Goal: Find specific page/section: Find specific page/section

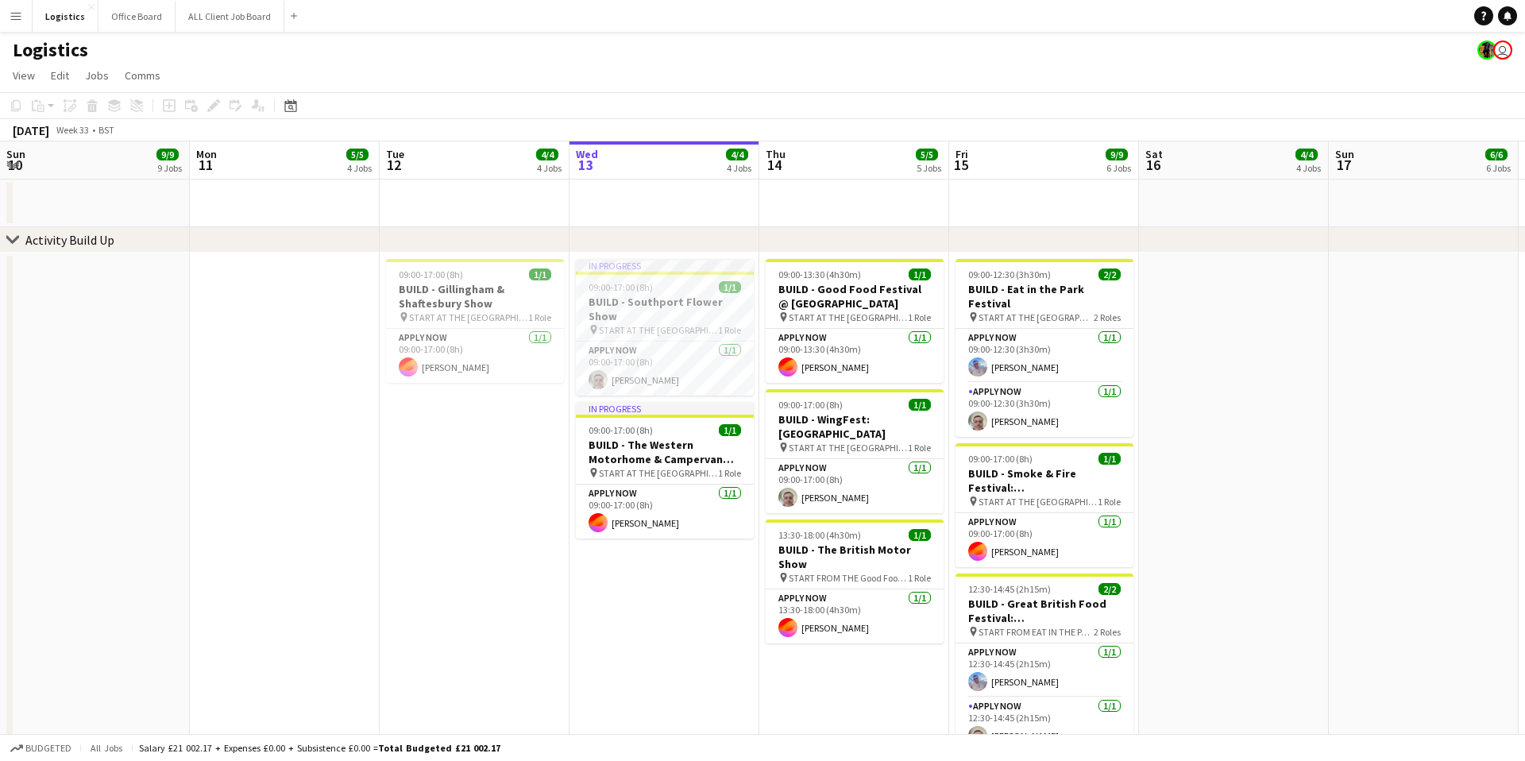
scroll to position [0, 380]
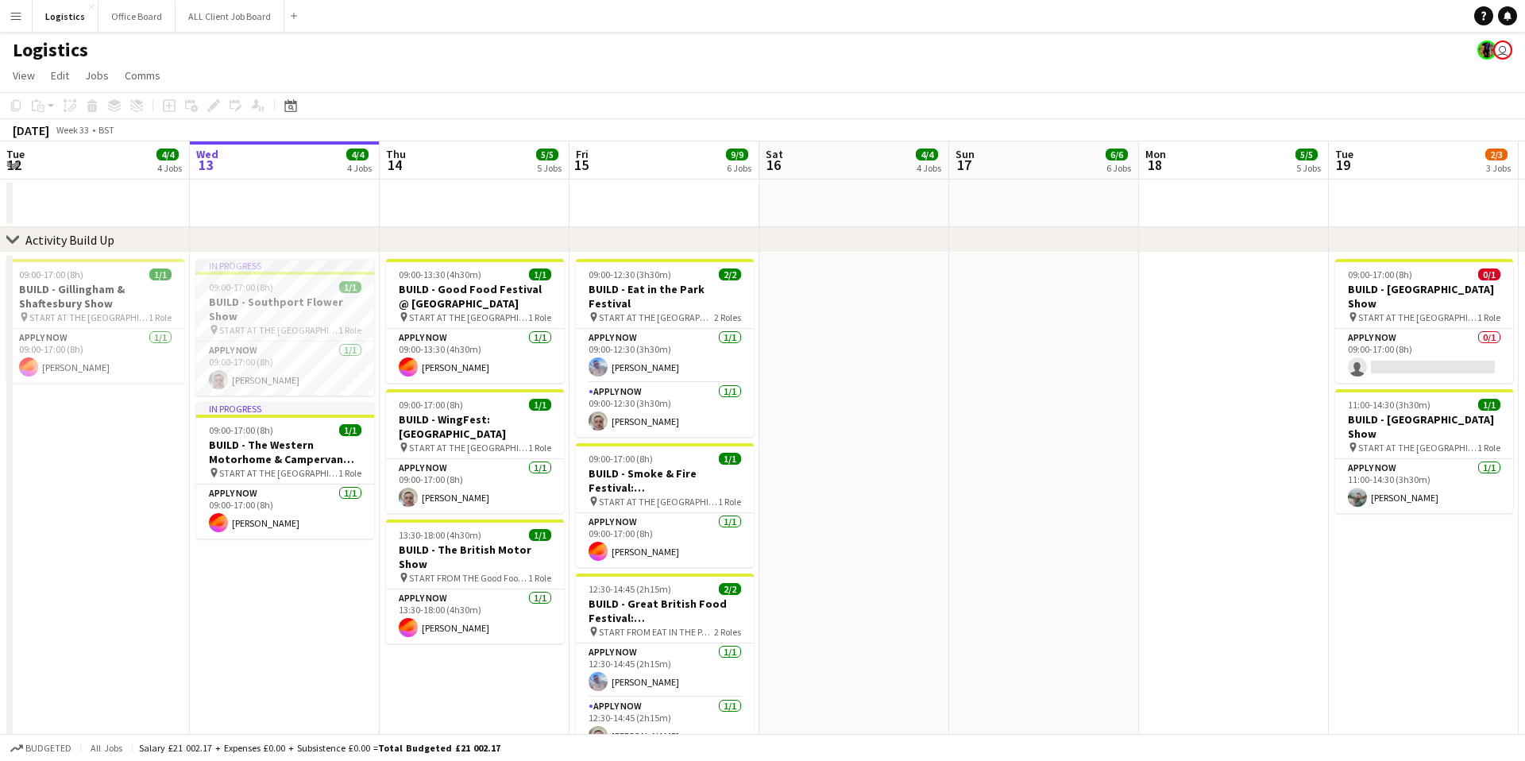
click at [64, 498] on app-date-cell "09:00-17:00 (8h) 1/1 BUILD - Gillingham & Shaftesbury Show pin START AT THE WAR…" at bounding box center [95, 613] width 190 height 720
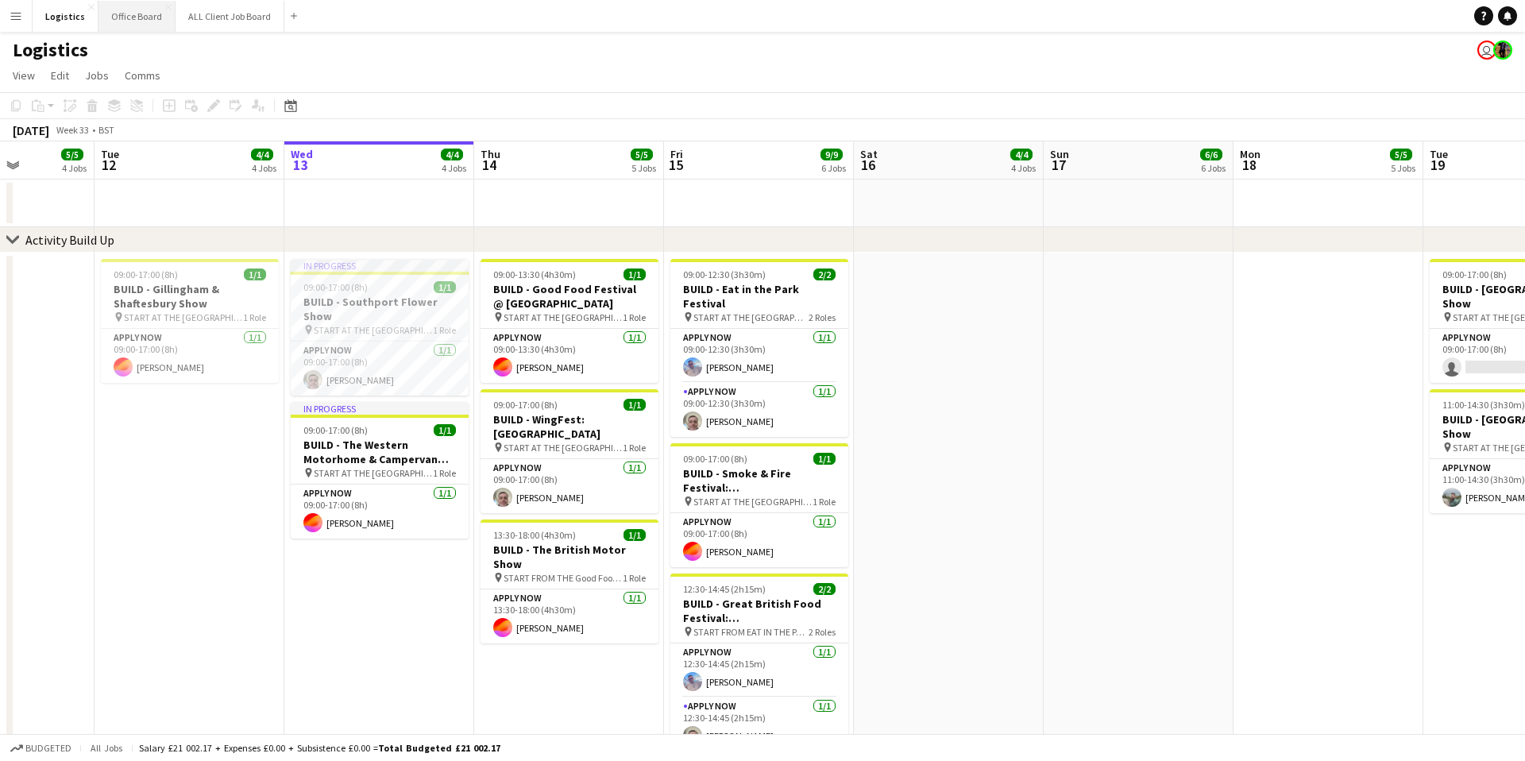
click at [121, 17] on button "Office Board Close" at bounding box center [136, 16] width 77 height 31
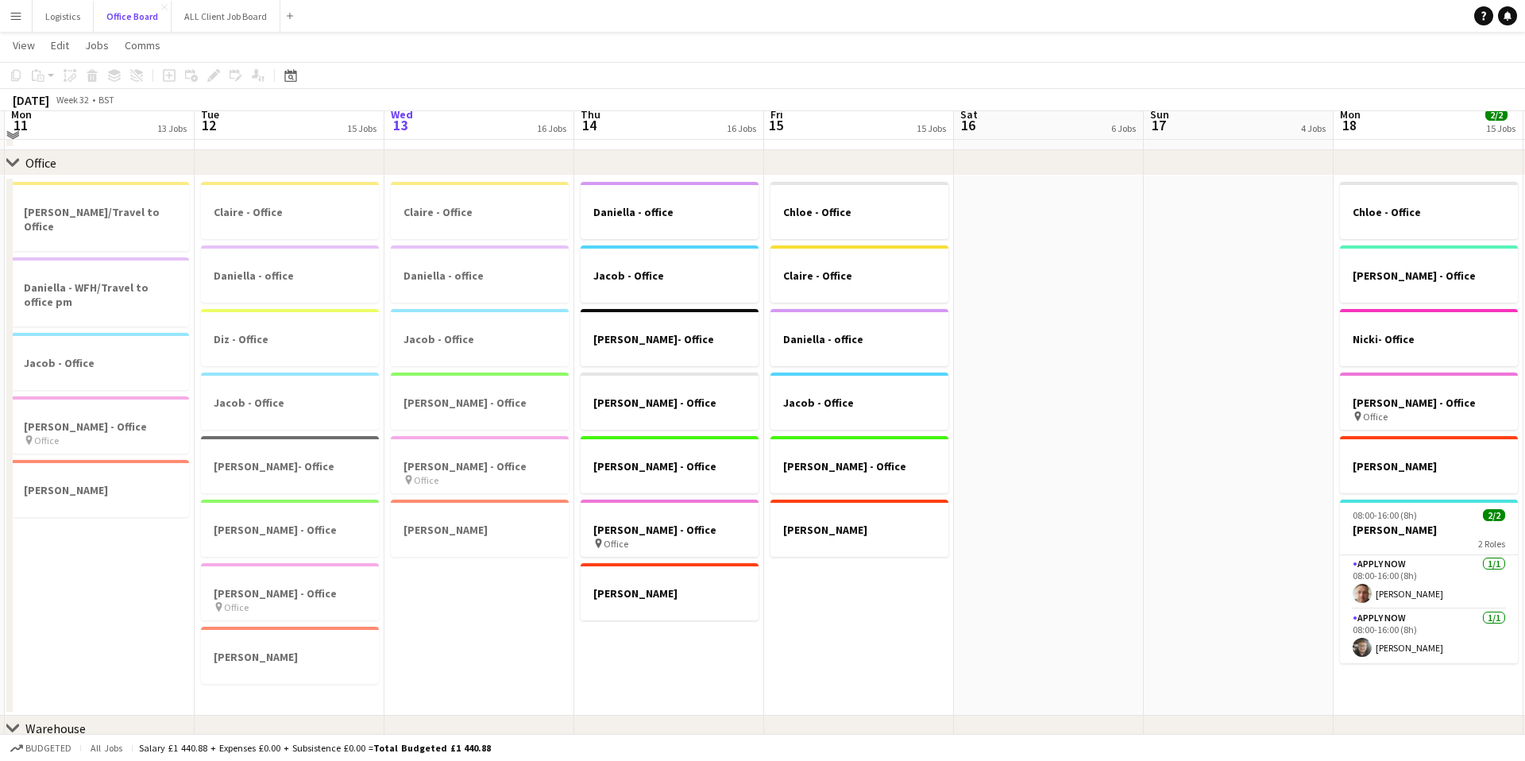
scroll to position [93, 0]
